Goal: Information Seeking & Learning: Learn about a topic

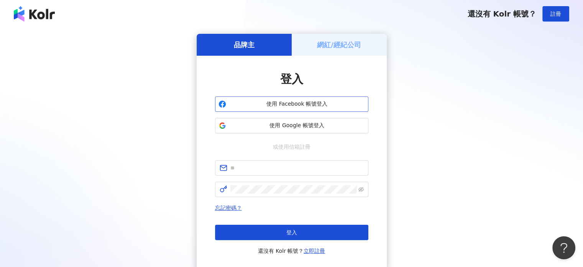
click at [298, 104] on span "使用 Facebook 帳號登入" at bounding box center [297, 104] width 136 height 8
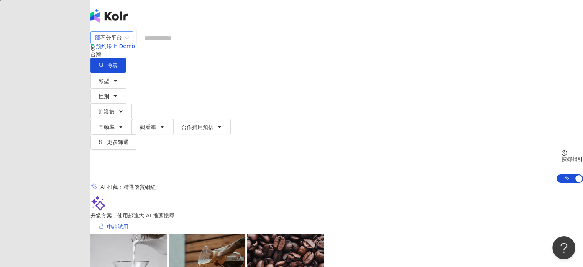
click at [129, 44] on span "不分平台" at bounding box center [112, 37] width 34 height 12
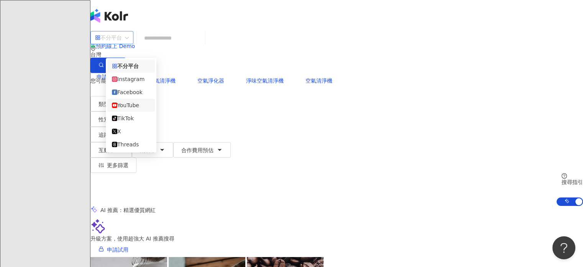
click at [137, 109] on div "YouTube" at bounding box center [131, 105] width 38 height 8
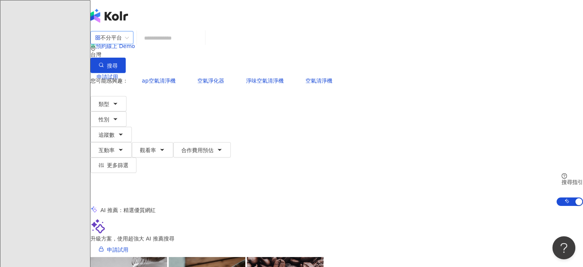
click at [202, 45] on input "search" at bounding box center [171, 38] width 62 height 15
click at [129, 43] on span "YouTube" at bounding box center [112, 37] width 34 height 12
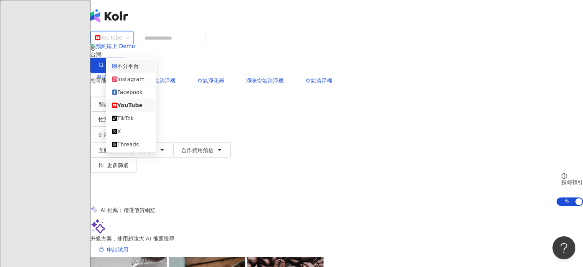
click at [137, 72] on div "不分平台" at bounding box center [131, 65] width 48 height 13
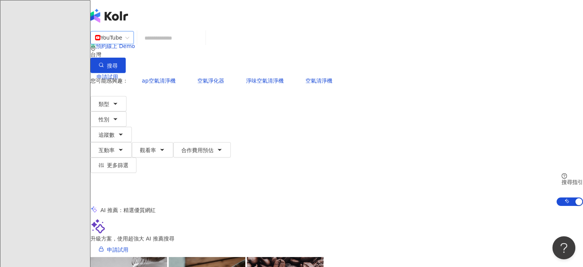
click at [183, 45] on input "search" at bounding box center [171, 38] width 62 height 15
paste input "**********"
type input "**********"
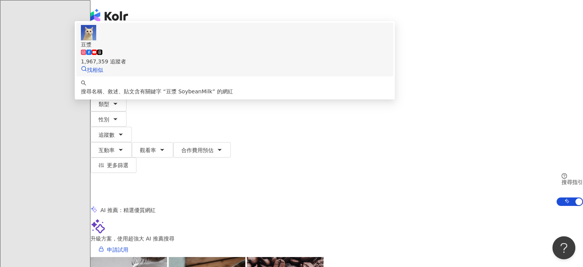
click at [287, 66] on div "1,967,359 追蹤者" at bounding box center [235, 57] width 308 height 17
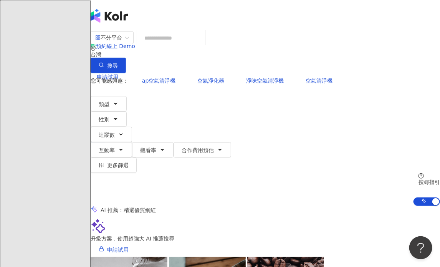
click at [202, 45] on input "search" at bounding box center [171, 38] width 62 height 15
paste input "*********"
type input "*********"
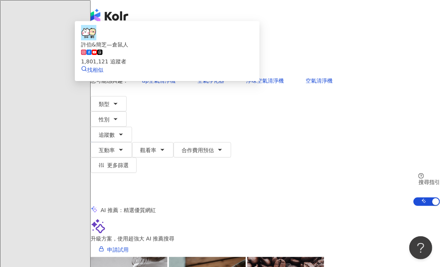
click at [97, 54] on rect at bounding box center [94, 52] width 5 height 3
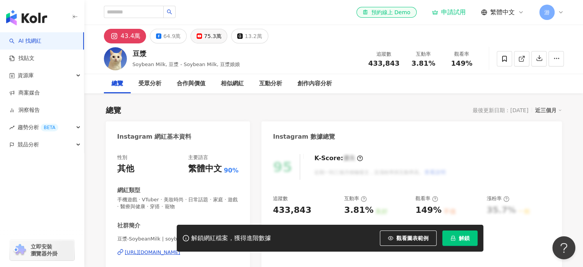
click at [206, 38] on div "75.3萬" at bounding box center [212, 36] width 17 height 11
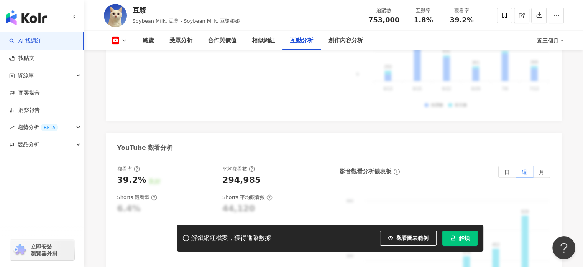
scroll to position [1421, 0]
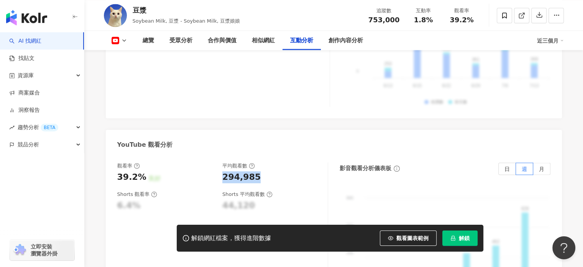
drag, startPoint x: 222, startPoint y: 157, endPoint x: 254, endPoint y: 158, distance: 31.5
click at [254, 162] on div "觀看率 39.2% 良好 平均觀看數 294,985" at bounding box center [218, 172] width 203 height 21
copy div "294,985"
drag, startPoint x: 117, startPoint y: 156, endPoint x: 145, endPoint y: 156, distance: 27.6
click at [145, 171] on div "39.2% 良好" at bounding box center [166, 177] width 98 height 12
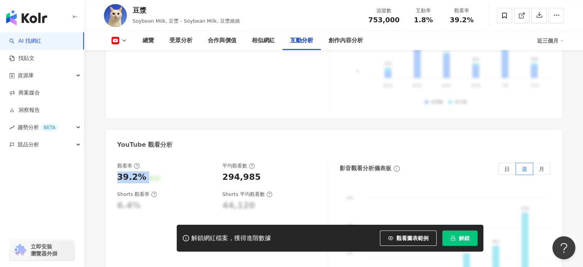
copy div "39.2% 良好"
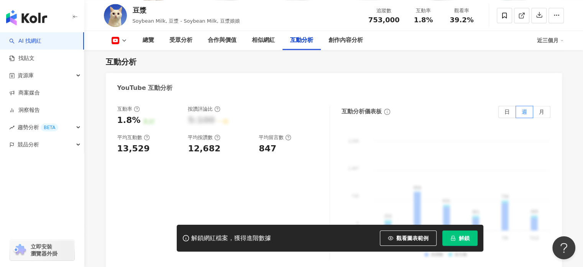
scroll to position [1268, 0]
drag, startPoint x: 118, startPoint y: 128, endPoint x: 147, endPoint y: 132, distance: 29.0
click at [147, 143] on div "13,529" at bounding box center [148, 149] width 63 height 12
copy div "13,529"
drag, startPoint x: 189, startPoint y: 130, endPoint x: 222, endPoint y: 129, distance: 33.8
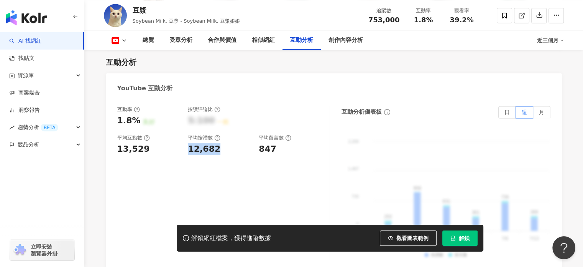
click at [222, 143] on div "12,682" at bounding box center [219, 149] width 63 height 12
copy div "12,682"
drag, startPoint x: 259, startPoint y: 128, endPoint x: 279, endPoint y: 131, distance: 20.2
click at [279, 143] on div "847" at bounding box center [290, 149] width 63 height 12
copy div "847"
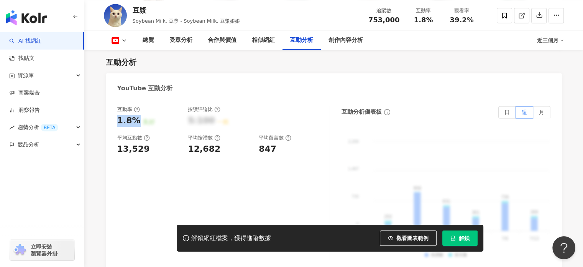
drag, startPoint x: 119, startPoint y: 101, endPoint x: 137, endPoint y: 101, distance: 18.4
click at [137, 115] on div "1.8%" at bounding box center [128, 121] width 23 height 12
copy div "1.8%"
click at [259, 98] on div "互動率 1.8% 良好 按讚評論比 5:100 一般 平均互動數 13,529 平均按讚數 12,682 平均留言數 847 互動分析儀表板 日 週 月 2,…" at bounding box center [334, 184] width 456 height 173
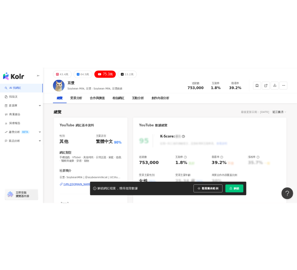
scroll to position [0, 0]
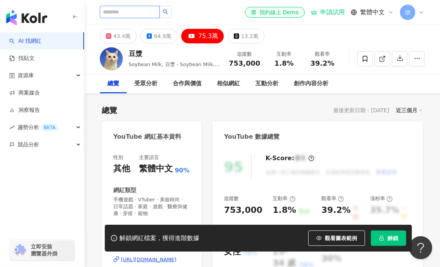
click at [160, 12] on input "search" at bounding box center [130, 12] width 60 height 12
paste input "******"
type input "******"
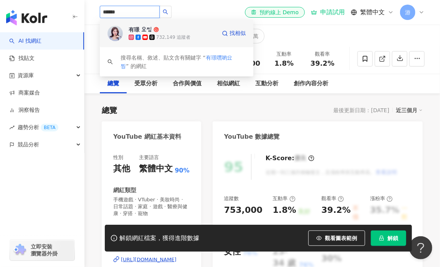
click at [158, 38] on div "732,149 追蹤者" at bounding box center [173, 37] width 34 height 7
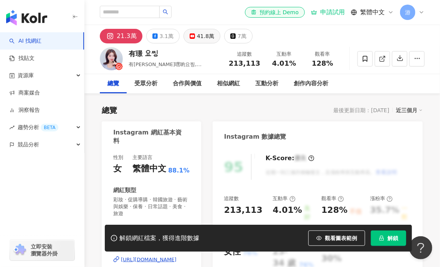
click at [201, 38] on div "41.8萬" at bounding box center [205, 36] width 17 height 11
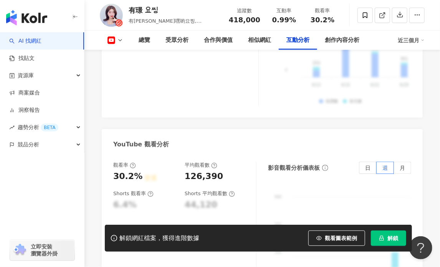
scroll to position [1443, 0]
drag, startPoint x: 185, startPoint y: 175, endPoint x: 216, endPoint y: 178, distance: 30.5
click at [216, 178] on div "126,390" at bounding box center [203, 177] width 38 height 12
copy div "126,390"
drag, startPoint x: 114, startPoint y: 176, endPoint x: 138, endPoint y: 180, distance: 25.3
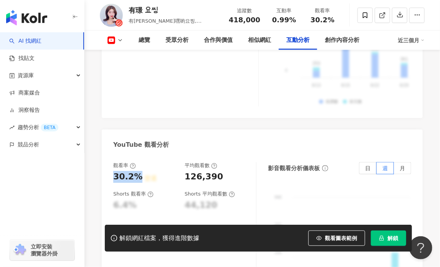
click at [138, 180] on div "30.2%" at bounding box center [127, 177] width 29 height 12
copy div "30.2%"
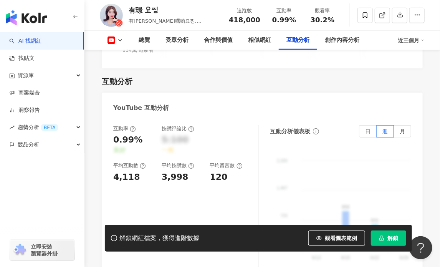
scroll to position [1272, 0]
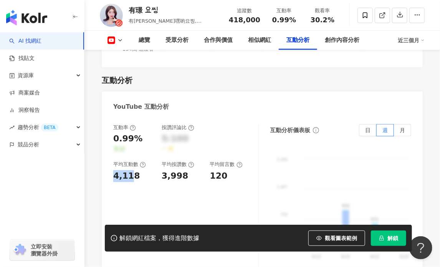
drag, startPoint x: 114, startPoint y: 165, endPoint x: 131, endPoint y: 167, distance: 17.0
click at [131, 170] on div "4,118" at bounding box center [126, 176] width 27 height 12
click at [122, 170] on div "4,118" at bounding box center [126, 176] width 27 height 12
drag, startPoint x: 114, startPoint y: 165, endPoint x: 136, endPoint y: 168, distance: 22.0
click at [136, 170] on div "4,118" at bounding box center [133, 176] width 41 height 12
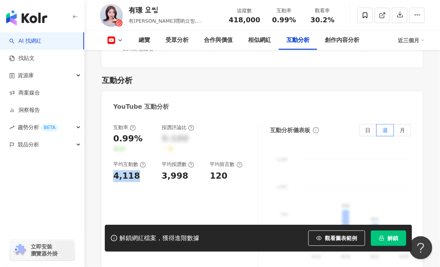
copy div "4,118"
drag, startPoint x: 163, startPoint y: 168, endPoint x: 183, endPoint y: 170, distance: 20.0
click at [183, 170] on div "3,998" at bounding box center [174, 176] width 27 height 12
copy div "3,998"
drag, startPoint x: 210, startPoint y: 168, endPoint x: 224, endPoint y: 169, distance: 13.5
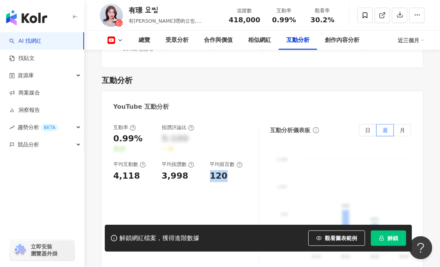
click at [224, 170] on div "120" at bounding box center [219, 176] width 18 height 12
copy div "120"
drag, startPoint x: 115, startPoint y: 137, endPoint x: 138, endPoint y: 143, distance: 23.6
click at [138, 143] on div "0.99%" at bounding box center [127, 139] width 29 height 12
copy div "0.99%"
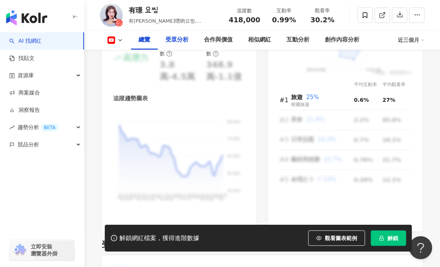
scroll to position [0, 0]
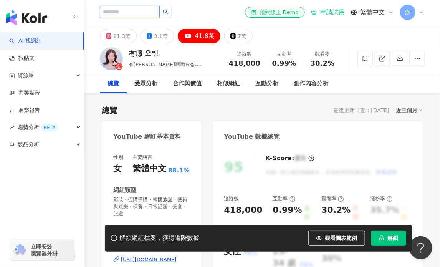
click at [153, 13] on input "search" at bounding box center [130, 12] width 60 height 12
paste input "**********"
type input "**********"
click at [168, 11] on icon "search" at bounding box center [165, 12] width 5 height 5
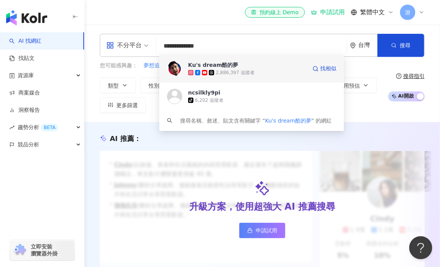
click at [219, 70] on div "2,886,397 追蹤者" at bounding box center [235, 72] width 39 height 7
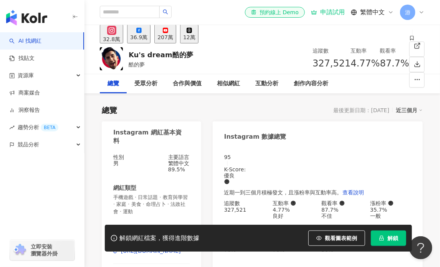
click at [173, 38] on div "207萬" at bounding box center [165, 37] width 16 height 6
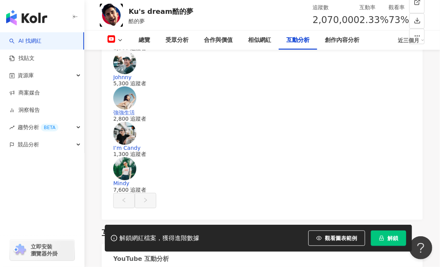
scroll to position [1512, 0]
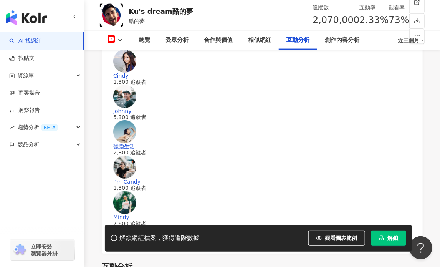
drag, startPoint x: 185, startPoint y: 100, endPoint x: 222, endPoint y: 100, distance: 37.2
copy div "1,511,210"
drag, startPoint x: 114, startPoint y: 100, endPoint x: 129, endPoint y: 100, distance: 14.6
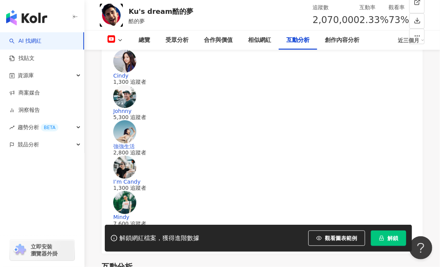
copy div "73%"
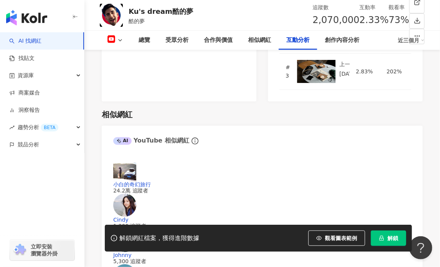
scroll to position [1286, 0]
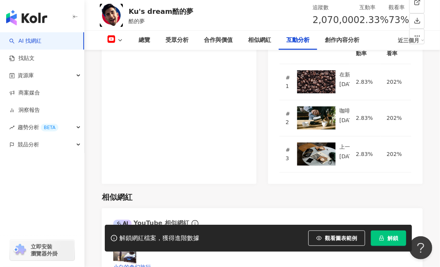
drag, startPoint x: 114, startPoint y: 147, endPoint x: 143, endPoint y: 147, distance: 29.5
copy div "48,321"
drag, startPoint x: 114, startPoint y: 144, endPoint x: 138, endPoint y: 150, distance: 25.8
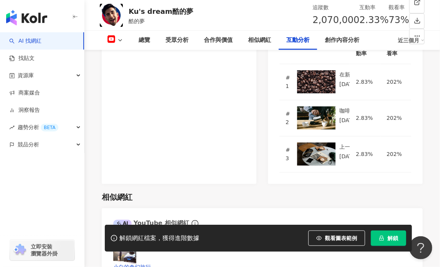
copy div "48,321"
drag, startPoint x: 163, startPoint y: 145, endPoint x: 187, endPoint y: 147, distance: 23.9
copy div "46,243"
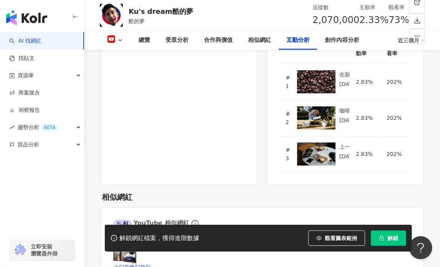
drag, startPoint x: 211, startPoint y: 146, endPoint x: 235, endPoint y: 149, distance: 23.6
copy div "2,079"
drag, startPoint x: 115, startPoint y: 118, endPoint x: 137, endPoint y: 119, distance: 21.5
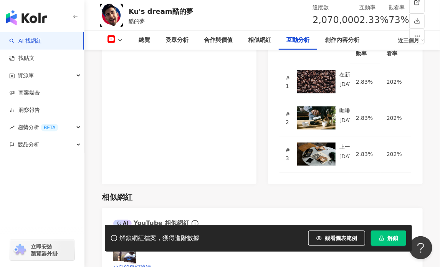
copy div "2.33%"
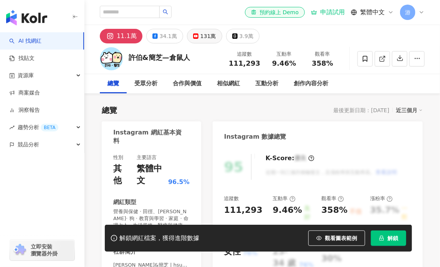
click at [205, 41] on button "131萬" at bounding box center [204, 36] width 35 height 15
click at [203, 40] on div "131萬" at bounding box center [208, 36] width 16 height 11
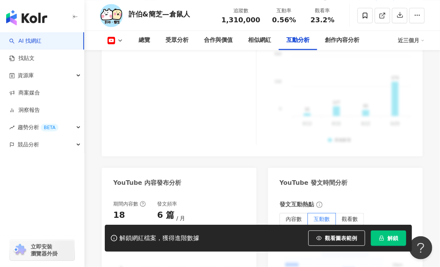
scroll to position [1500, 0]
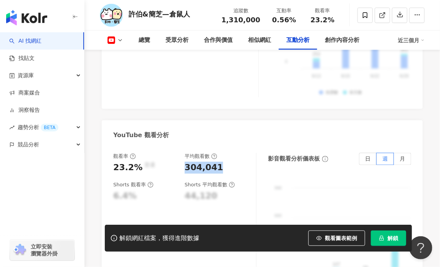
drag, startPoint x: 185, startPoint y: 132, endPoint x: 224, endPoint y: 132, distance: 38.7
click at [224, 161] on div "304,041" at bounding box center [216, 167] width 64 height 12
copy div "304,041"
drag, startPoint x: 114, startPoint y: 132, endPoint x: 135, endPoint y: 132, distance: 21.1
click at [135, 161] on div "23.2%" at bounding box center [127, 167] width 29 height 12
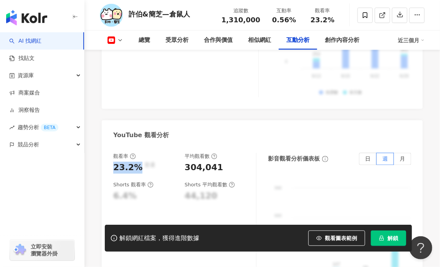
copy div "23.2%"
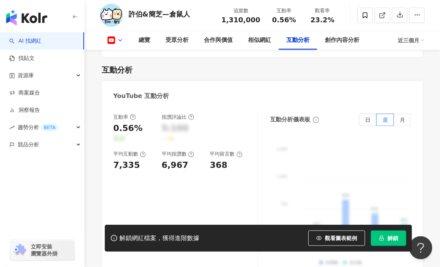
scroll to position [1330, 0]
drag, startPoint x: 113, startPoint y: 122, endPoint x: 140, endPoint y: 126, distance: 27.4
click at [140, 126] on div "互動率 0.56% 良好 按讚評論比 5:100 一般 平均互動數 7,335 平均按讚數 6,967 平均留言數 368" at bounding box center [185, 190] width 145 height 153
copy div "7,335"
drag, startPoint x: 163, startPoint y: 120, endPoint x: 183, endPoint y: 122, distance: 20.0
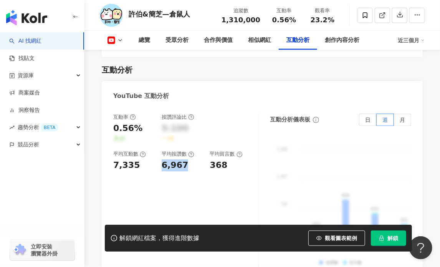
click at [183, 159] on div "6,967" at bounding box center [174, 165] width 27 height 12
copy div "6,967"
drag, startPoint x: 211, startPoint y: 119, endPoint x: 224, endPoint y: 119, distance: 13.4
click at [224, 159] on div "368" at bounding box center [219, 165] width 18 height 12
copy div "368"
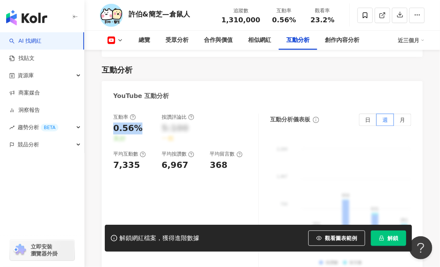
drag, startPoint x: 114, startPoint y: 92, endPoint x: 138, endPoint y: 95, distance: 24.4
click at [138, 122] on div "0.56%" at bounding box center [127, 128] width 29 height 12
copy div "0.56%"
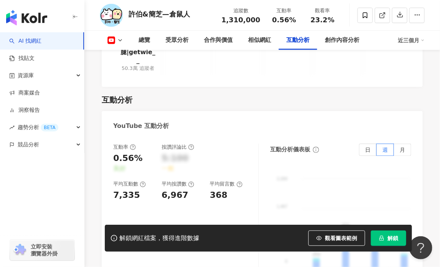
scroll to position [1301, 0]
click at [331, 94] on div "互動分析" at bounding box center [262, 99] width 321 height 11
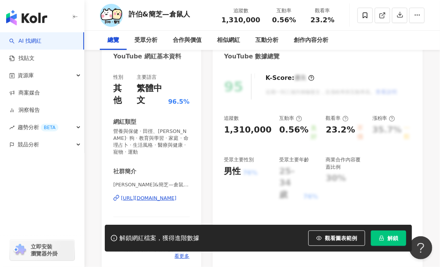
scroll to position [0, 0]
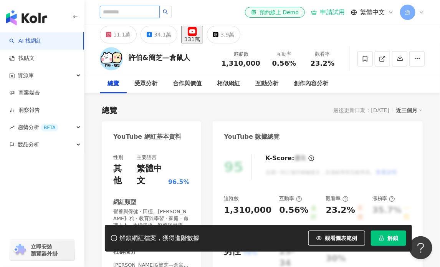
click at [147, 13] on input "search" at bounding box center [130, 12] width 60 height 12
paste input "**********"
type input "**********"
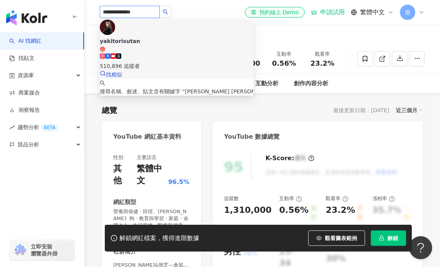
click at [168, 62] on div "510,896 追蹤者" at bounding box center [176, 66] width 153 height 8
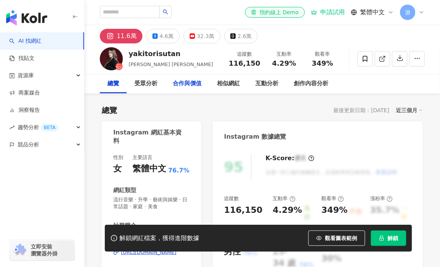
click at [193, 39] on button "32.3萬" at bounding box center [201, 36] width 37 height 15
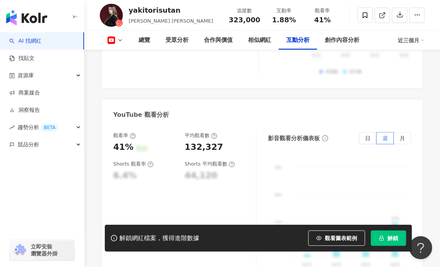
scroll to position [1457, 0]
drag, startPoint x: 187, startPoint y: 147, endPoint x: 216, endPoint y: 146, distance: 29.2
click at [216, 146] on div "132,327" at bounding box center [203, 147] width 38 height 12
copy div "132,327"
drag, startPoint x: 115, startPoint y: 148, endPoint x: 130, endPoint y: 149, distance: 15.4
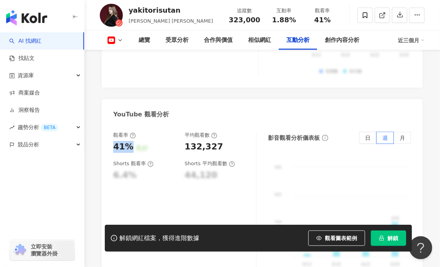
click at [130, 149] on div "41%" at bounding box center [123, 147] width 20 height 12
copy div "41%"
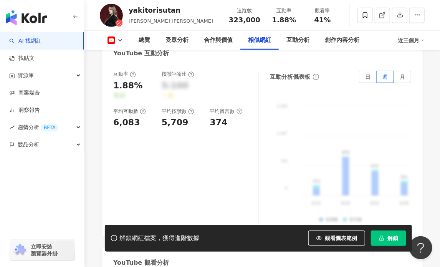
scroll to position [1249, 0]
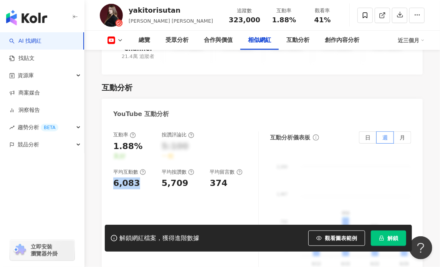
drag, startPoint x: 115, startPoint y: 175, endPoint x: 137, endPoint y: 174, distance: 21.5
click at [137, 175] on div "互動率 1.88% 良好 按讚評論比 5:100 一般 平均互動數 6,083 平均按讚數 5,709 平均留言數 374 互動分析儀表板 日 週 月 2,2…" at bounding box center [262, 209] width 321 height 173
copy div "6,083"
drag, startPoint x: 161, startPoint y: 171, endPoint x: 183, endPoint y: 177, distance: 22.1
click at [183, 177] on div "5,709" at bounding box center [174, 183] width 27 height 12
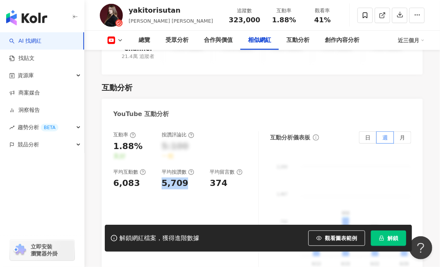
copy div "5,709"
drag, startPoint x: 212, startPoint y: 176, endPoint x: 224, endPoint y: 176, distance: 12.7
click at [224, 177] on div "374" at bounding box center [219, 183] width 18 height 12
copy div "374"
drag, startPoint x: 113, startPoint y: 147, endPoint x: 135, endPoint y: 150, distance: 22.5
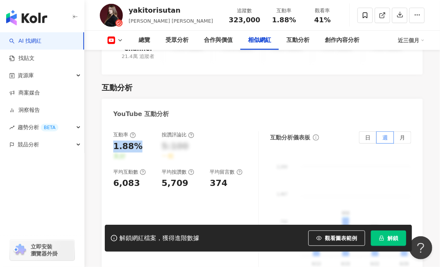
click at [135, 150] on div "1.88%" at bounding box center [127, 146] width 29 height 12
copy div "1.88%"
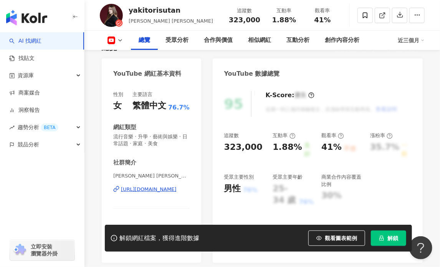
scroll to position [0, 0]
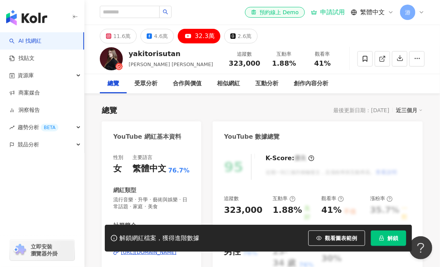
click at [275, 105] on div "總覽 最後更新日期：2025/9/12 近三個月" at bounding box center [262, 110] width 321 height 11
click at [152, 13] on input "search" at bounding box center [130, 12] width 60 height 12
paste input "**********"
type input "**********"
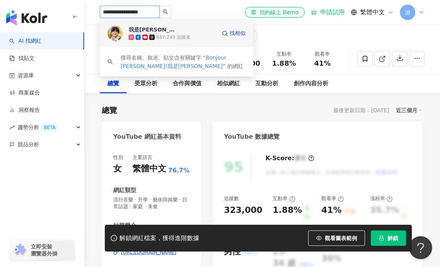
click at [160, 31] on span "我是[PERSON_NAME]" at bounding box center [153, 30] width 50 height 8
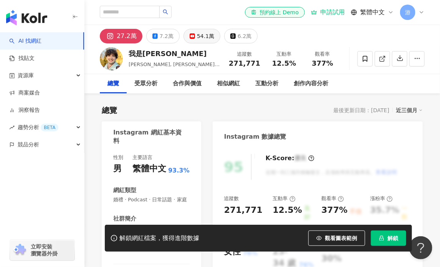
click at [190, 36] on rect at bounding box center [192, 36] width 5 height 3
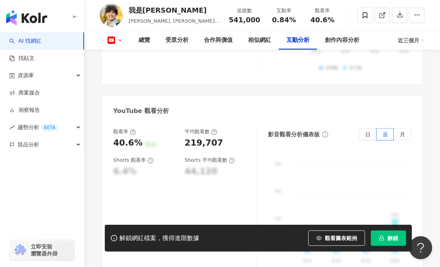
scroll to position [1471, 0]
drag, startPoint x: 184, startPoint y: 149, endPoint x: 224, endPoint y: 150, distance: 39.1
click at [224, 149] on div "219,707" at bounding box center [216, 143] width 64 height 12
copy div "219,707"
drag, startPoint x: 114, startPoint y: 151, endPoint x: 138, endPoint y: 151, distance: 24.2
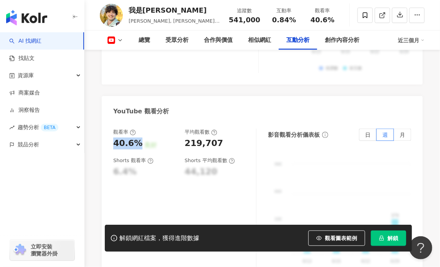
click at [138, 149] on div "40.6%" at bounding box center [127, 143] width 29 height 12
copy div "40.6%"
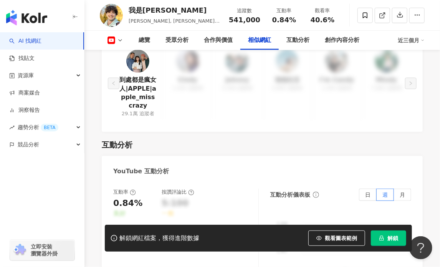
scroll to position [1293, 0]
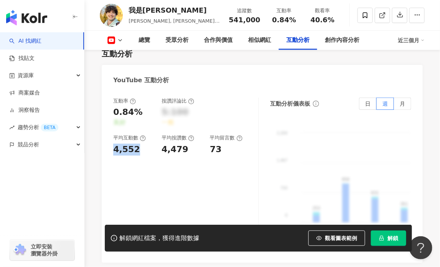
drag, startPoint x: 115, startPoint y: 147, endPoint x: 138, endPoint y: 149, distance: 23.1
click at [138, 149] on div "4,552" at bounding box center [133, 149] width 41 height 12
copy div "4,552"
drag, startPoint x: 161, startPoint y: 150, endPoint x: 183, endPoint y: 151, distance: 21.5
click at [183, 151] on div "4,479" at bounding box center [174, 149] width 27 height 12
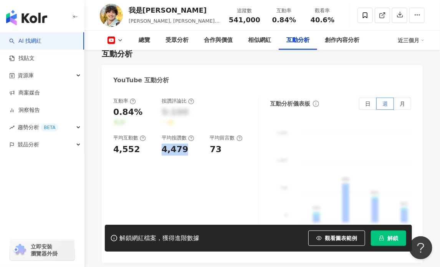
copy div "4,479"
drag, startPoint x: 214, startPoint y: 148, endPoint x: 222, endPoint y: 150, distance: 8.6
click at [222, 150] on div "73" at bounding box center [230, 149] width 41 height 12
drag, startPoint x: 210, startPoint y: 147, endPoint x: 220, endPoint y: 150, distance: 10.0
click at [220, 150] on div "73" at bounding box center [230, 149] width 41 height 12
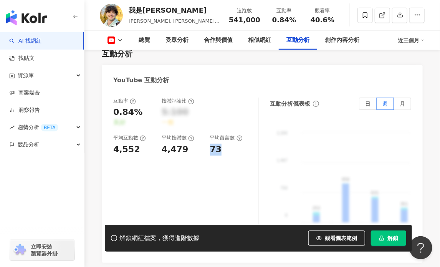
copy div "73"
drag, startPoint x: 113, startPoint y: 119, endPoint x: 138, endPoint y: 122, distance: 25.2
click at [138, 118] on div "0.84%" at bounding box center [127, 112] width 29 height 12
copy div "0.84%"
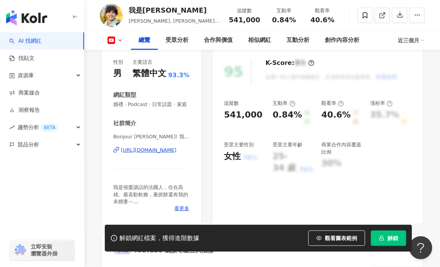
scroll to position [0, 0]
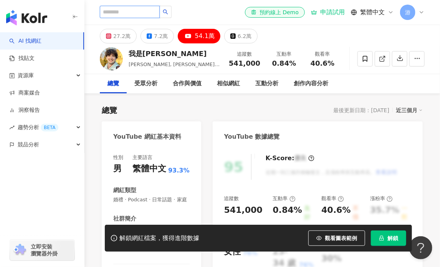
click at [142, 12] on input "search" at bounding box center [130, 12] width 60 height 12
paste input "******"
type input "******"
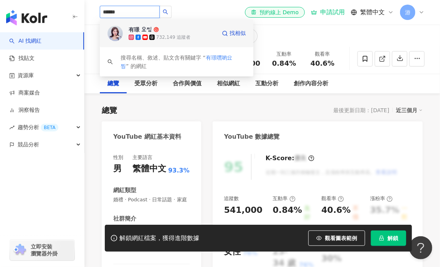
click at [148, 40] on div "732,149 追蹤者" at bounding box center [171, 37] width 87 height 8
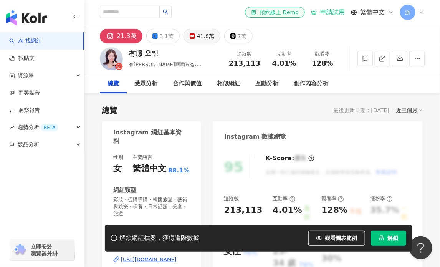
click at [197, 37] on div "41.8萬" at bounding box center [205, 36] width 17 height 11
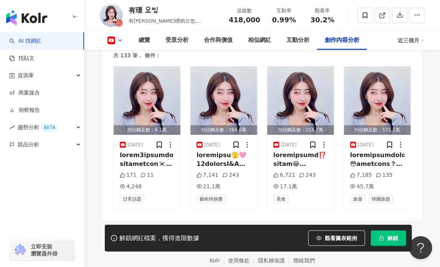
scroll to position [2192, 0]
